Goal: Use online tool/utility

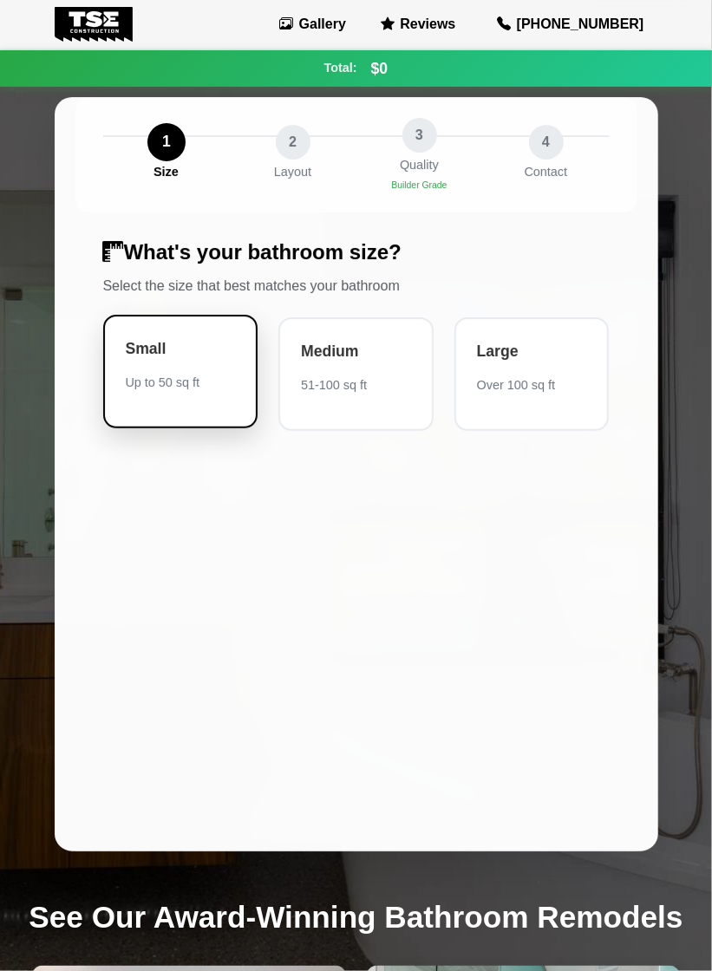
click at [231, 350] on div "Small" at bounding box center [181, 348] width 110 height 23
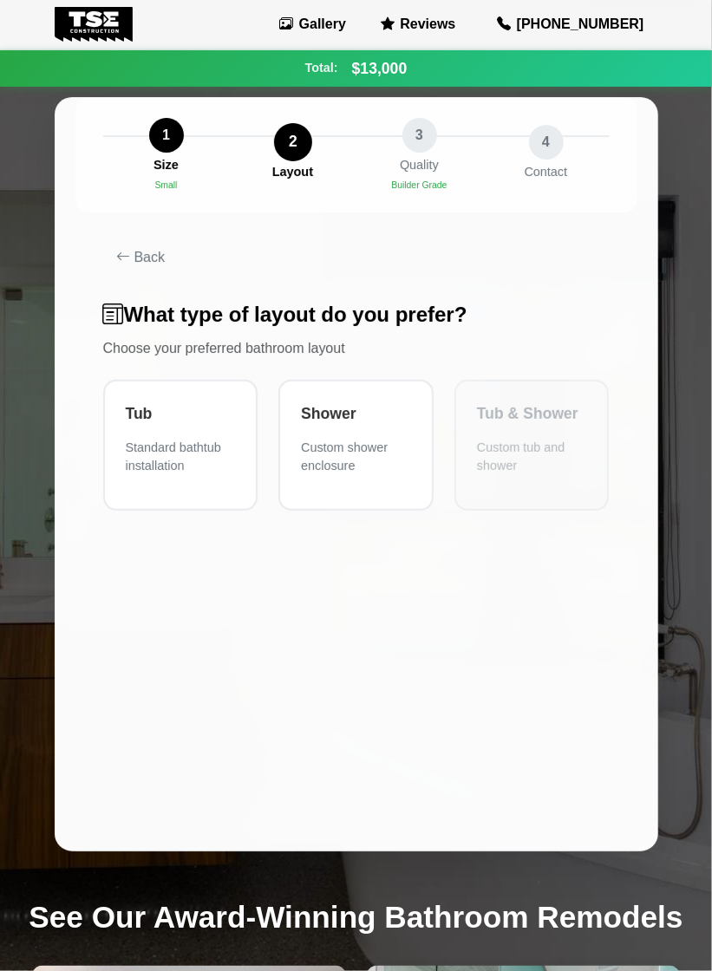
click at [234, 484] on div "Tub Standard bathtub installation" at bounding box center [180, 445] width 155 height 131
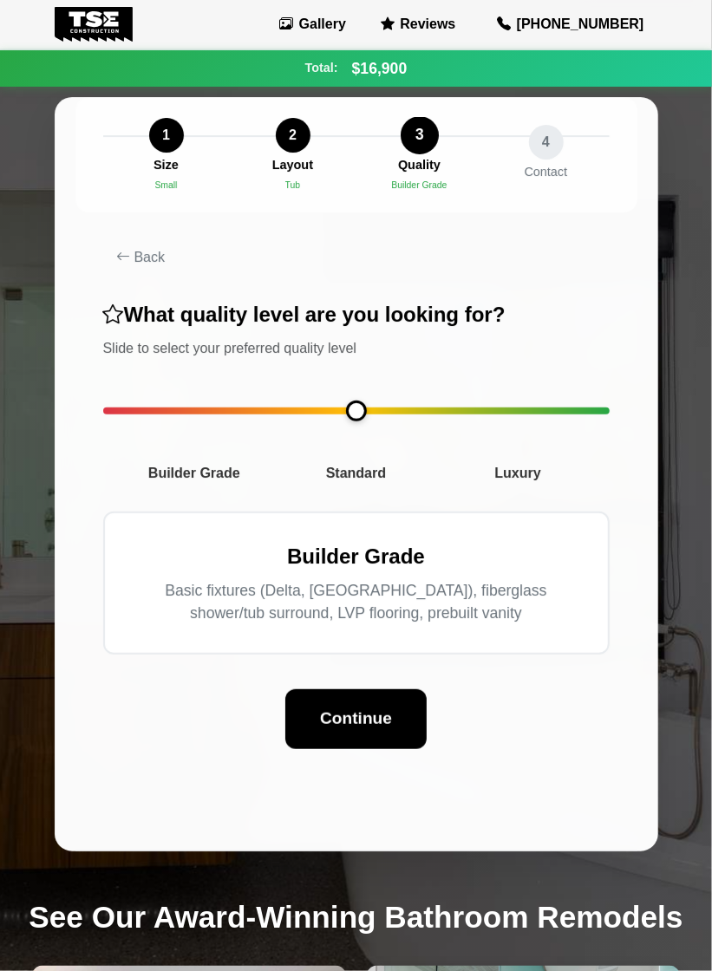
click at [363, 466] on span "Standard" at bounding box center [356, 473] width 162 height 21
click at [391, 741] on button "Continue" at bounding box center [355, 717] width 141 height 60
